Goal: Task Accomplishment & Management: Complete application form

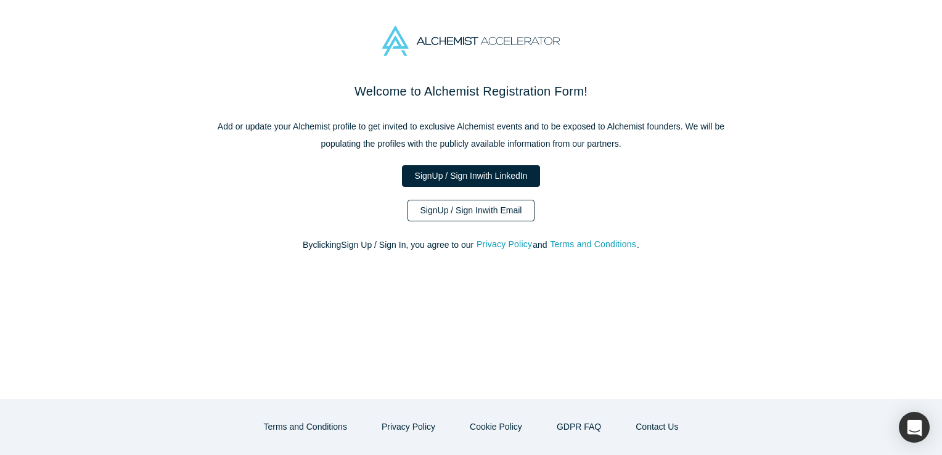
click at [482, 202] on link "Sign Up / Sign In with Email" at bounding box center [471, 211] width 128 height 22
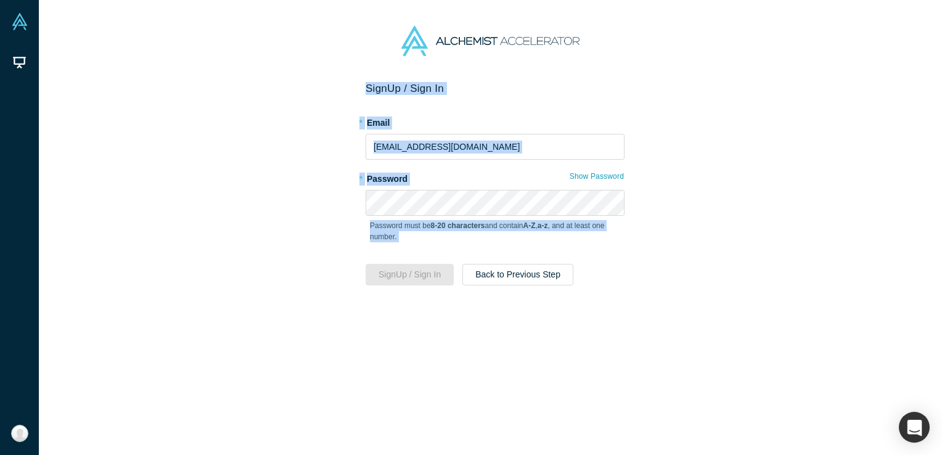
click at [941, 364] on html "Demo Day My Account My Profile Log Out Sign Up / Sign In * Email [EMAIL_ADDRESS…" at bounding box center [471, 227] width 942 height 455
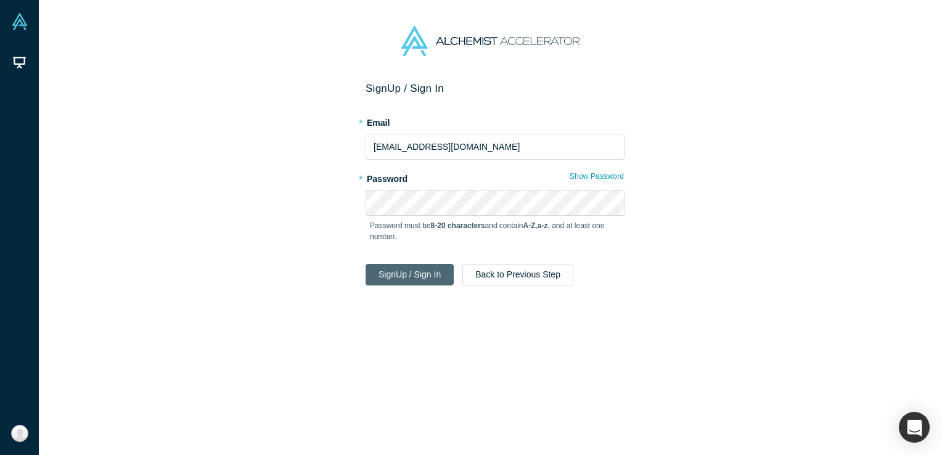
click at [426, 270] on button "Sign Up / Sign In" at bounding box center [409, 275] width 88 height 22
